Goal: Task Accomplishment & Management: Use online tool/utility

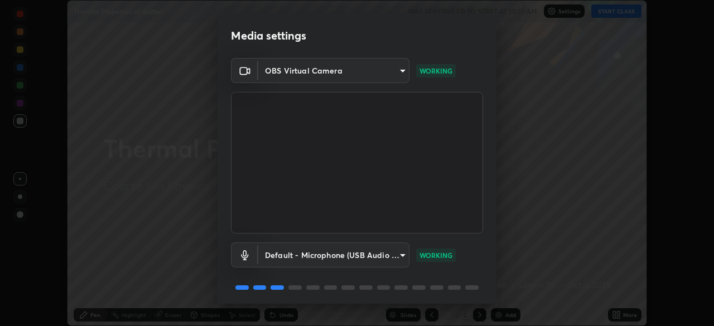
scroll to position [40, 0]
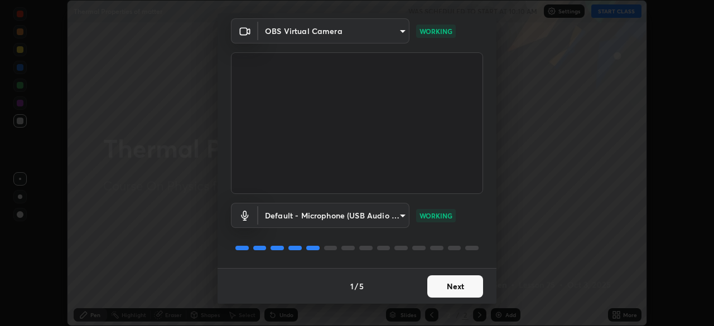
click at [446, 285] on button "Next" at bounding box center [455, 287] width 56 height 22
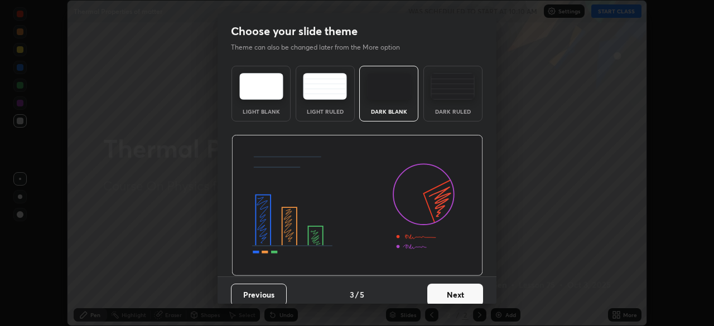
click at [447, 286] on button "Next" at bounding box center [455, 295] width 56 height 22
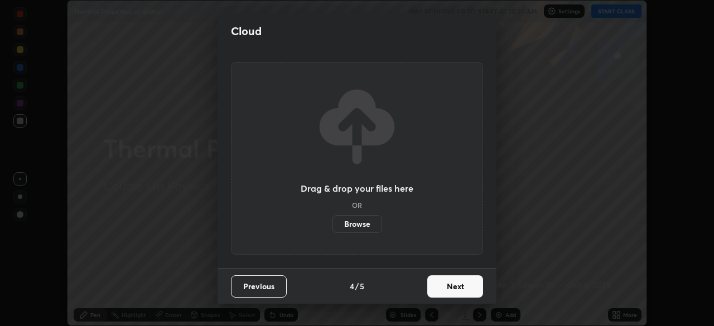
click at [447, 286] on button "Next" at bounding box center [455, 287] width 56 height 22
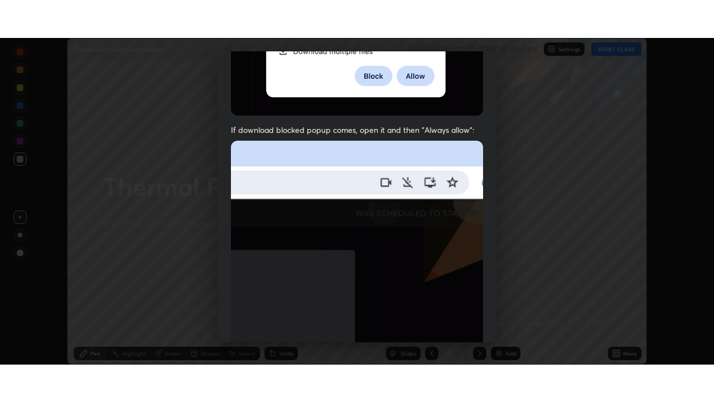
scroll to position [267, 0]
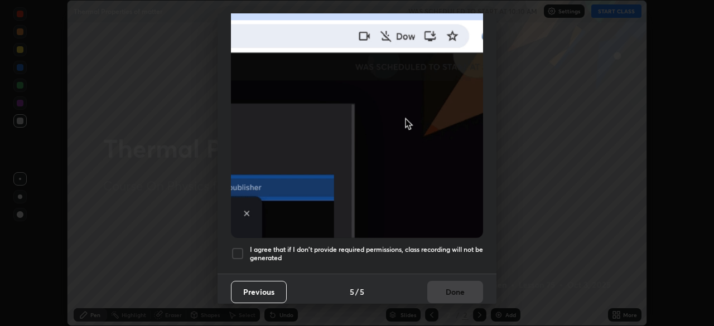
click at [441, 245] on h5 "I agree that if I don't provide required permissions, class recording will not …" at bounding box center [366, 253] width 233 height 17
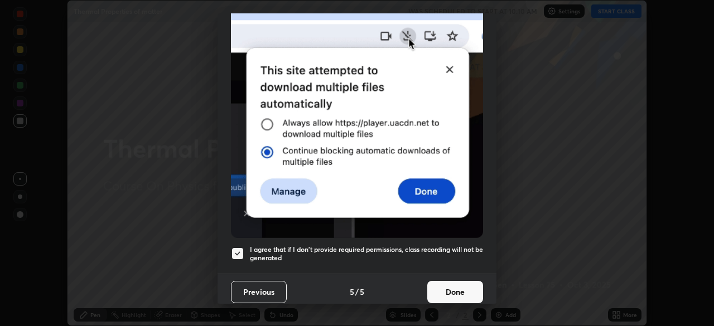
click at [446, 284] on button "Done" at bounding box center [455, 292] width 56 height 22
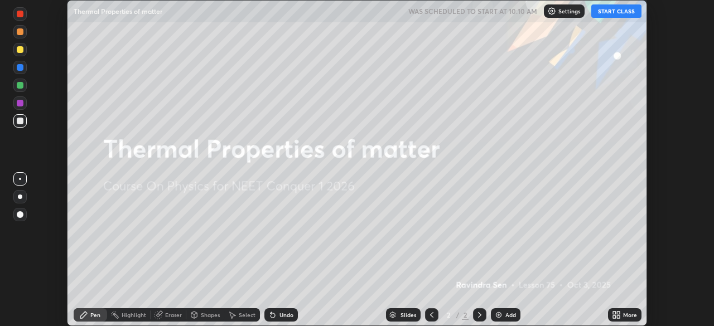
click at [618, 12] on button "START CLASS" at bounding box center [616, 10] width 50 height 13
click at [618, 313] on icon at bounding box center [618, 313] width 3 height 3
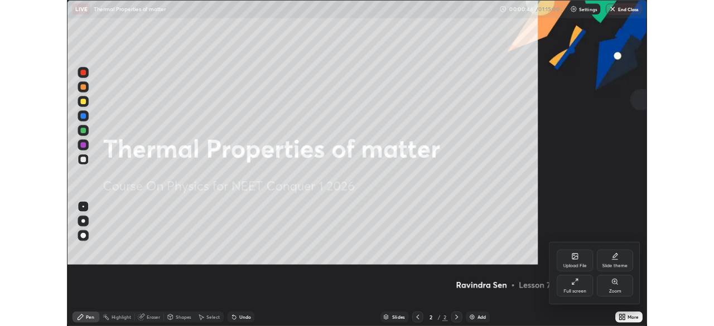
scroll to position [402, 714]
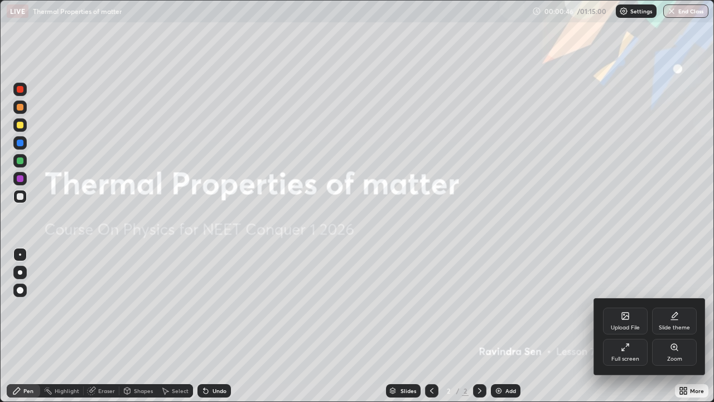
click at [577, 326] on div at bounding box center [357, 201] width 714 height 402
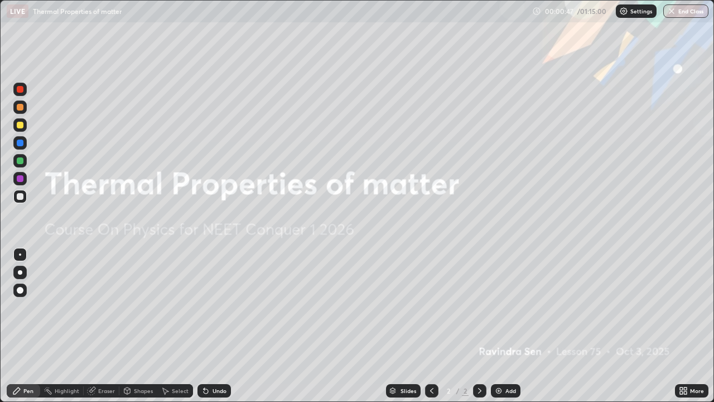
click at [505, 326] on div "Add" at bounding box center [506, 390] width 30 height 13
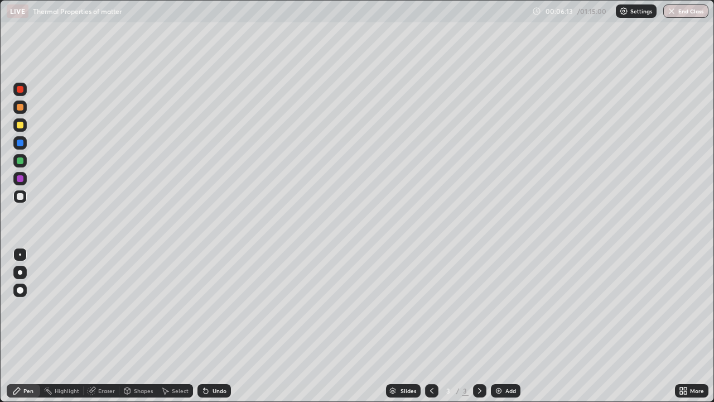
click at [213, 326] on div "Undo" at bounding box center [220, 391] width 14 height 6
click at [214, 326] on div "Undo" at bounding box center [213, 390] width 33 height 13
click at [176, 326] on div "Select" at bounding box center [180, 391] width 17 height 6
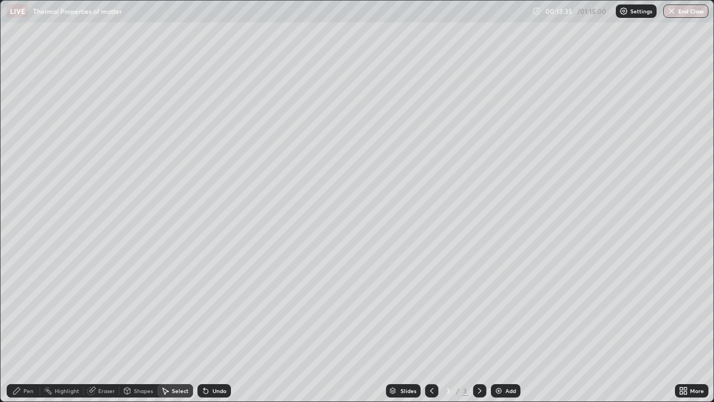
click at [176, 326] on div "Select" at bounding box center [180, 391] width 17 height 6
click at [180, 326] on div "Select" at bounding box center [175, 390] width 36 height 13
click at [218, 326] on div "Undo" at bounding box center [220, 391] width 14 height 6
click at [217, 326] on div "Undo" at bounding box center [220, 391] width 14 height 6
click at [28, 326] on div "Pen" at bounding box center [23, 390] width 33 height 13
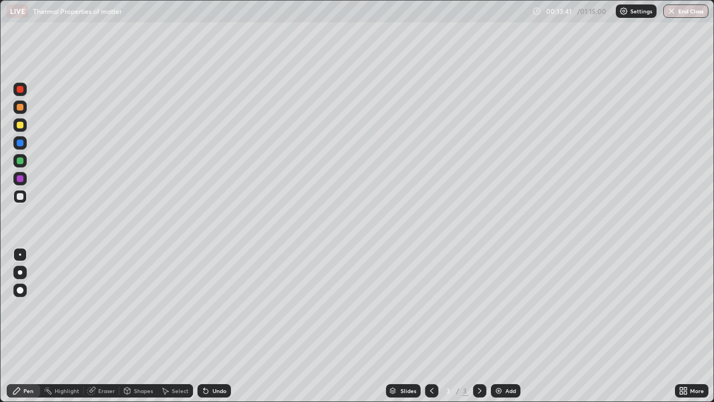
click at [22, 160] on div at bounding box center [20, 160] width 7 height 7
click at [213, 326] on div "Undo" at bounding box center [220, 391] width 14 height 6
click at [20, 196] on div at bounding box center [20, 196] width 7 height 7
click at [210, 326] on div "Undo" at bounding box center [213, 390] width 33 height 13
click at [213, 326] on div "Undo" at bounding box center [220, 391] width 14 height 6
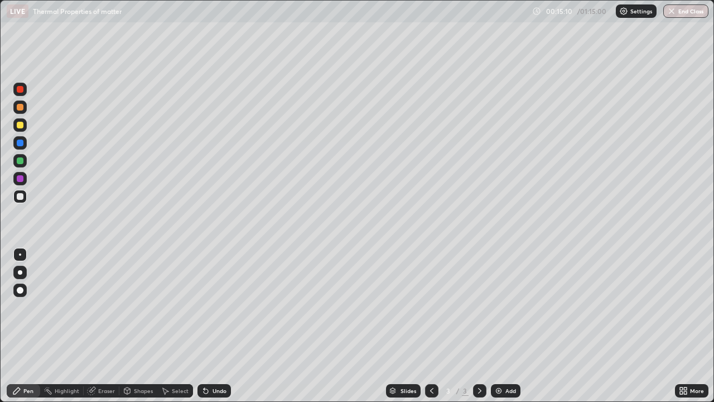
click at [215, 326] on div "Undo" at bounding box center [220, 391] width 14 height 6
click at [134, 326] on div "Shapes" at bounding box center [143, 391] width 19 height 6
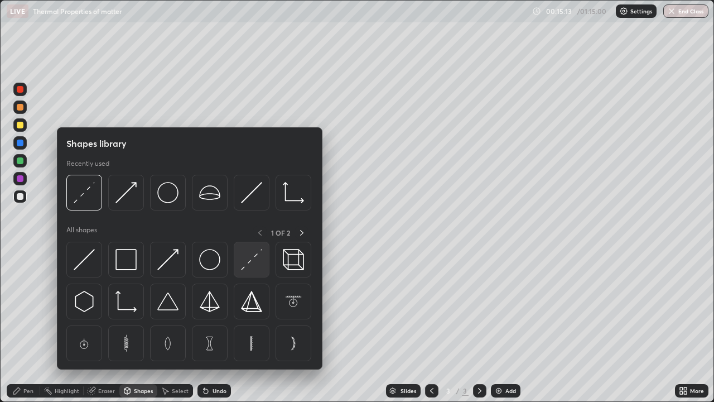
click at [256, 259] on img at bounding box center [251, 259] width 21 height 21
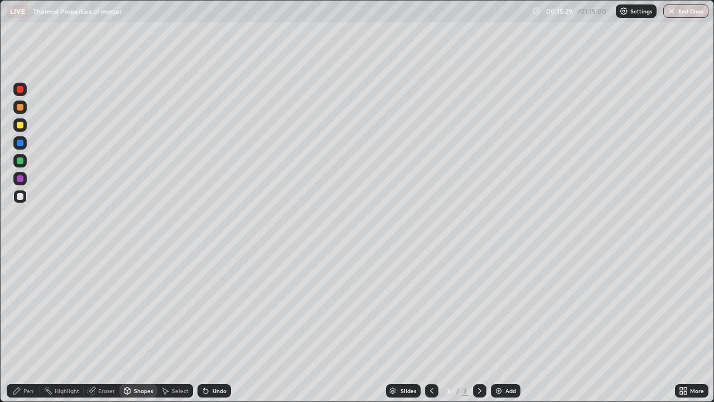
click at [217, 326] on div "Undo" at bounding box center [220, 391] width 14 height 6
click at [221, 326] on div "Undo" at bounding box center [220, 391] width 14 height 6
click at [22, 326] on div "Pen" at bounding box center [23, 390] width 33 height 13
click at [20, 144] on div at bounding box center [20, 142] width 7 height 7
click at [213, 326] on div "Undo" at bounding box center [220, 391] width 14 height 6
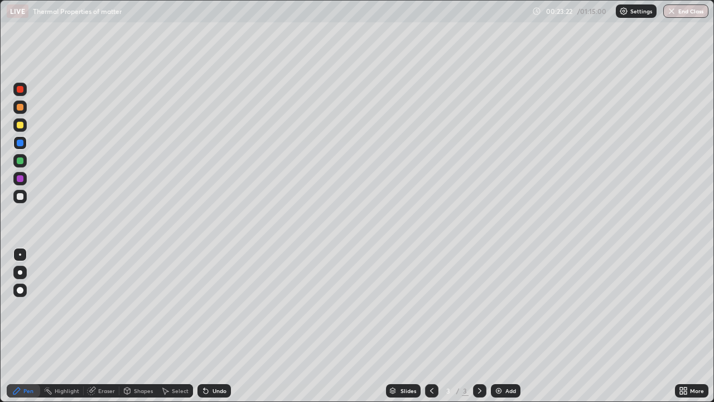
click at [503, 326] on div "Add" at bounding box center [506, 390] width 30 height 13
click at [213, 326] on div "Undo" at bounding box center [220, 391] width 14 height 6
click at [20, 194] on div at bounding box center [20, 196] width 7 height 7
click at [215, 326] on div "Undo" at bounding box center [220, 391] width 14 height 6
click at [219, 326] on div "Undo" at bounding box center [220, 391] width 14 height 6
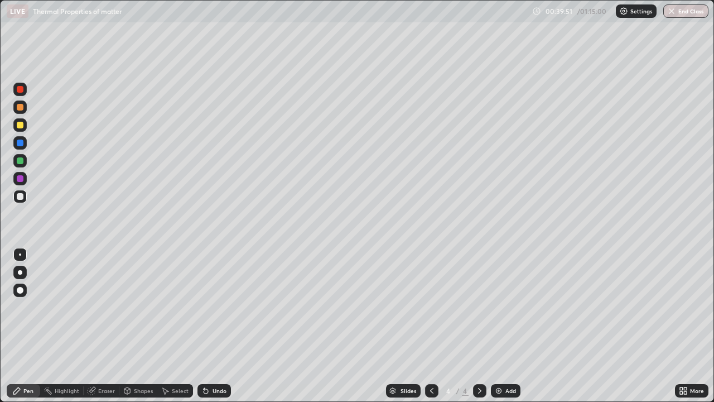
click at [218, 326] on div "Undo" at bounding box center [220, 391] width 14 height 6
click at [221, 326] on div "Undo" at bounding box center [220, 391] width 14 height 6
click at [217, 326] on div "Undo" at bounding box center [220, 391] width 14 height 6
click at [216, 326] on div "Undo" at bounding box center [220, 391] width 14 height 6
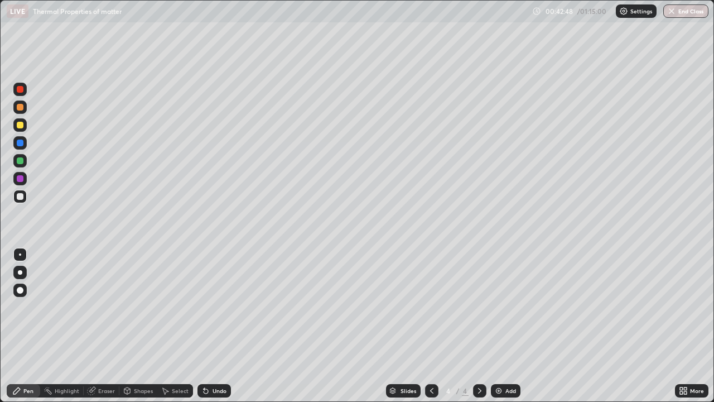
click at [213, 326] on div "Undo" at bounding box center [220, 391] width 14 height 6
click at [102, 326] on div "Eraser" at bounding box center [106, 391] width 17 height 6
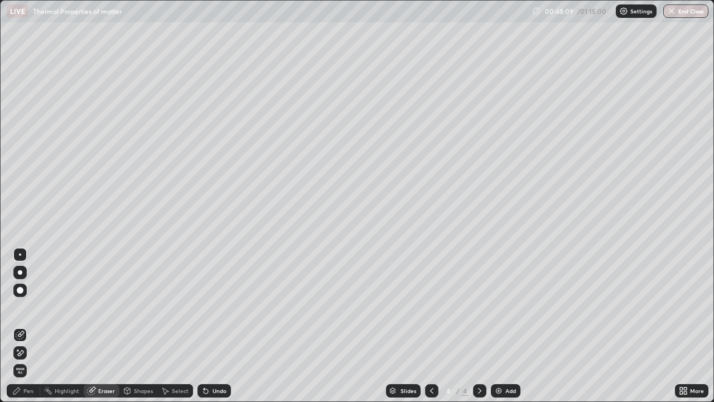
click at [33, 326] on div "Pen" at bounding box center [23, 390] width 33 height 13
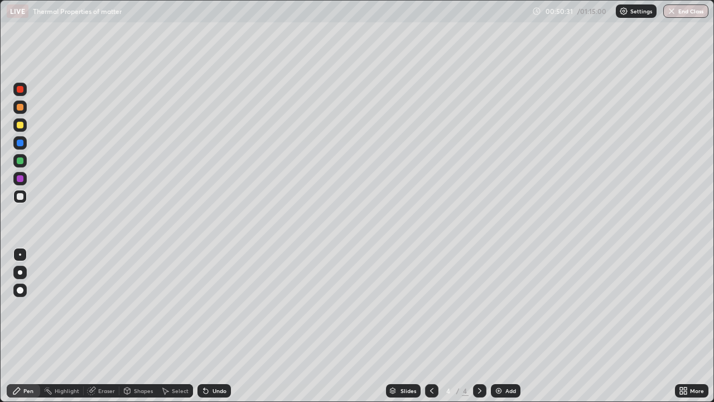
click at [501, 326] on img at bounding box center [498, 390] width 9 height 9
click at [112, 326] on div "Eraser" at bounding box center [106, 391] width 17 height 6
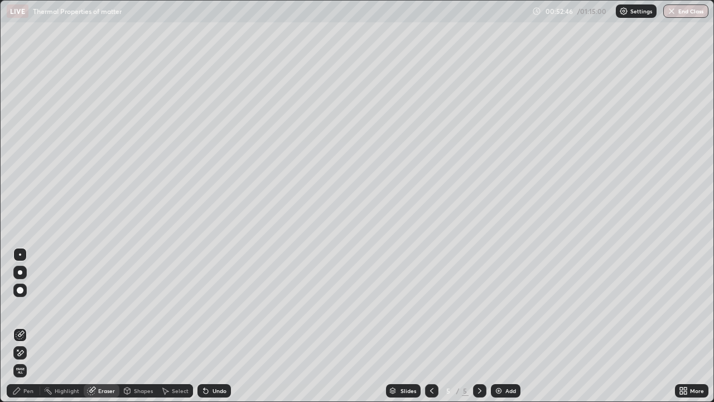
click at [32, 326] on div "Pen" at bounding box center [23, 390] width 33 height 13
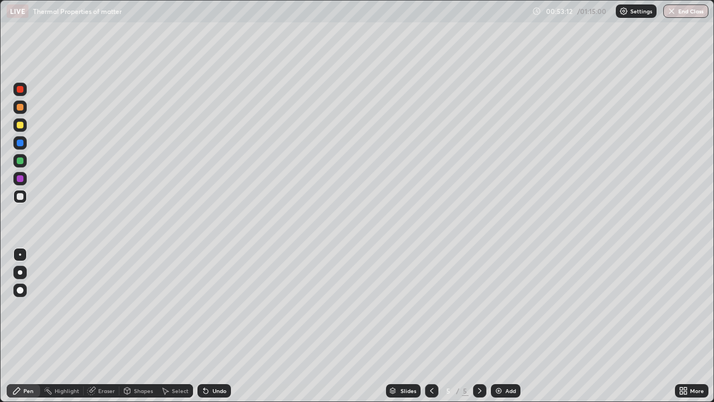
click at [431, 326] on icon at bounding box center [431, 390] width 9 height 9
click at [478, 326] on icon at bounding box center [479, 391] width 3 height 6
click at [209, 326] on div "Undo" at bounding box center [213, 390] width 33 height 13
click at [682, 14] on button "End Class" at bounding box center [685, 10] width 45 height 13
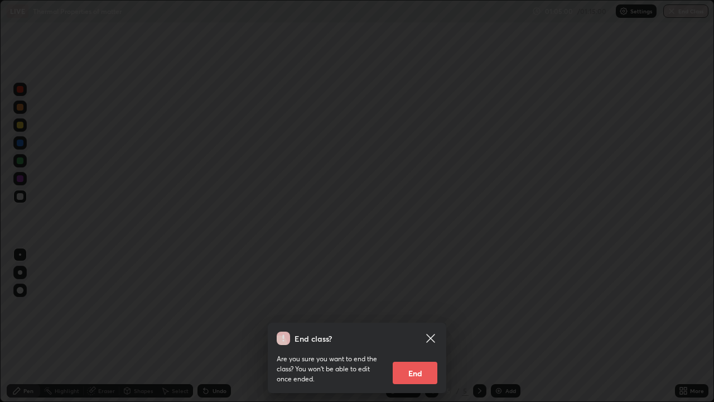
click at [418, 326] on button "End" at bounding box center [415, 373] width 45 height 22
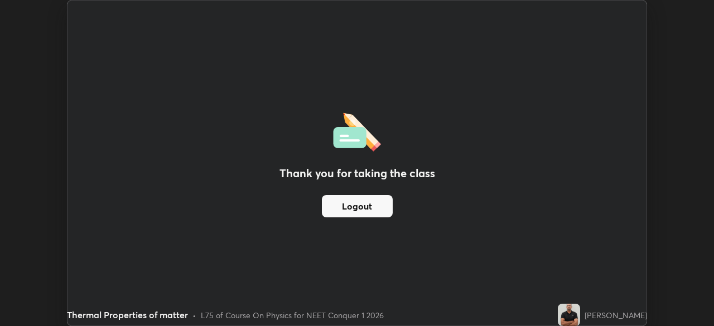
scroll to position [55464, 55076]
